Goal: Information Seeking & Learning: Learn about a topic

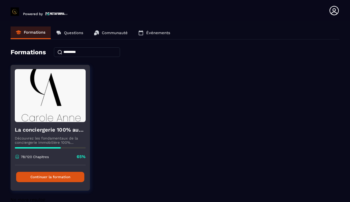
click at [44, 179] on button "Continuer la formation" at bounding box center [50, 177] width 68 height 10
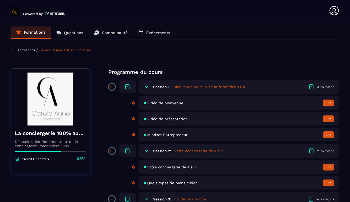
click at [168, 120] on span "Vidéo de présentation" at bounding box center [167, 119] width 40 height 4
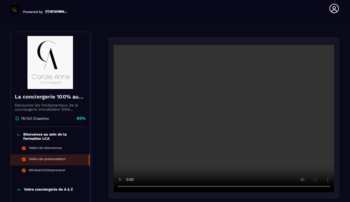
scroll to position [55, 0]
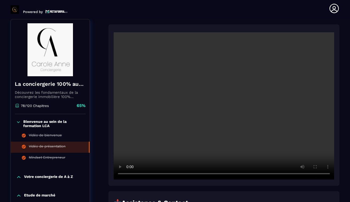
click at [226, 105] on video at bounding box center [224, 105] width 221 height 147
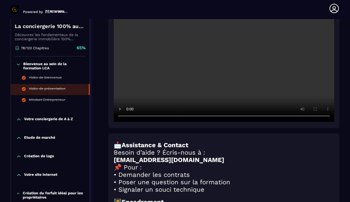
scroll to position [113, 0]
click at [50, 119] on p "Votre conciergerie de A à Z" at bounding box center [48, 118] width 49 height 5
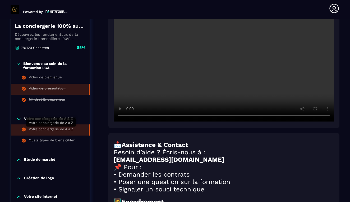
click at [54, 130] on div "Votre conciergerie de A à Z" at bounding box center [51, 130] width 44 height 6
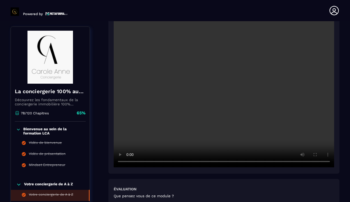
scroll to position [55, 0]
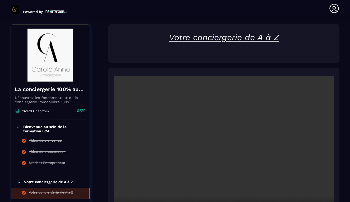
click at [330, 62] on div "Votre conciergerie de A à Z" at bounding box center [224, 43] width 231 height 38
click at [329, 62] on div "Votre conciergerie de A à Z" at bounding box center [224, 43] width 231 height 38
click at [270, 60] on div "Votre conciergerie de A à Z" at bounding box center [224, 43] width 231 height 38
click at [223, 152] on video at bounding box center [224, 149] width 221 height 147
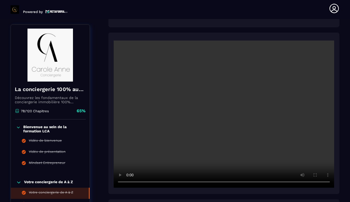
scroll to position [90, 0]
click at [153, 183] on video at bounding box center [224, 114] width 221 height 147
click at [129, 183] on video at bounding box center [224, 114] width 221 height 147
